Goal: Navigation & Orientation: Locate item on page

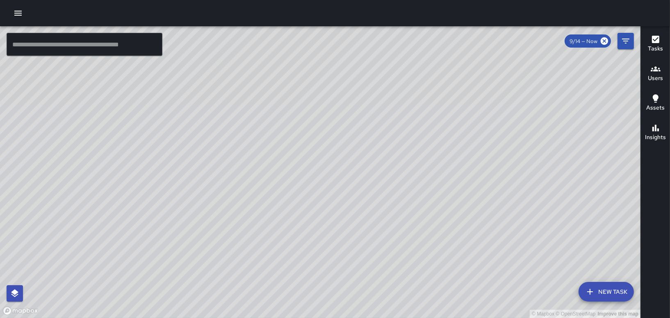
drag, startPoint x: 452, startPoint y: 249, endPoint x: 398, endPoint y: 164, distance: 100.4
click at [399, 164] on div "© Mapbox © OpenStreetMap Improve this map" at bounding box center [320, 171] width 640 height 291
click at [367, 119] on div "© Mapbox © OpenStreetMap Improve this map [GEOGRAPHIC_DATA][PERSON_NAME][STREET…" at bounding box center [320, 171] width 640 height 291
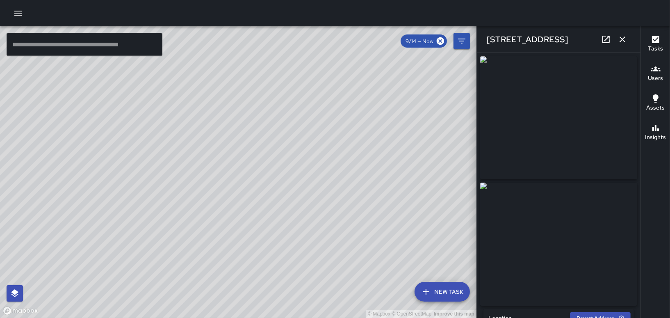
click at [624, 39] on icon "button" at bounding box center [622, 39] width 10 height 10
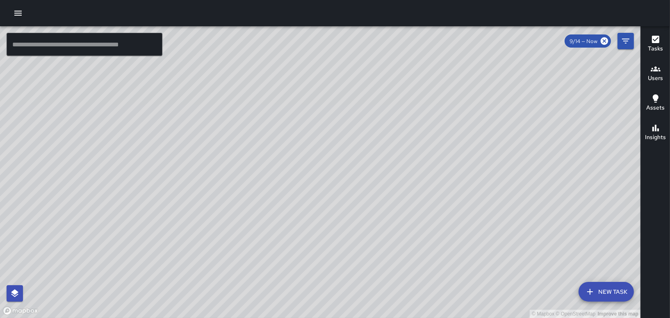
drag, startPoint x: 488, startPoint y: 147, endPoint x: 334, endPoint y: 133, distance: 153.9
click at [334, 133] on div "© Mapbox © OpenStreetMap Improve this map" at bounding box center [320, 171] width 640 height 291
drag, startPoint x: 475, startPoint y: 263, endPoint x: 483, endPoint y: 244, distance: 20.2
click at [483, 244] on div "© Mapbox © OpenStreetMap Improve this map" at bounding box center [320, 171] width 640 height 291
drag, startPoint x: 483, startPoint y: 245, endPoint x: 468, endPoint y: 250, distance: 15.4
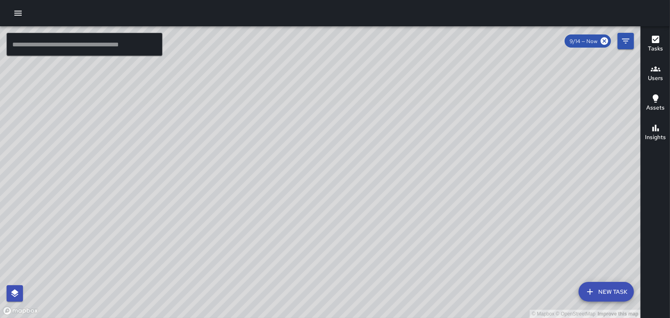
click at [468, 250] on div "© Mapbox © OpenStreetMap Improve this map" at bounding box center [320, 171] width 640 height 291
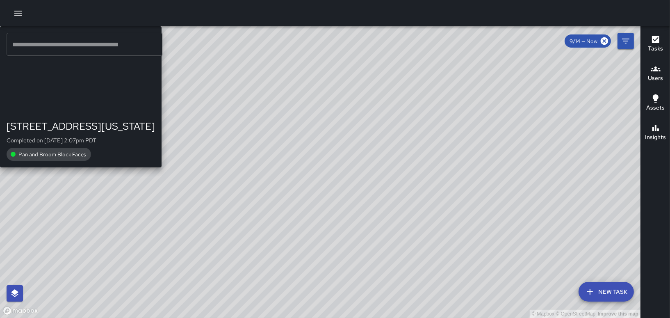
drag, startPoint x: 412, startPoint y: 86, endPoint x: 368, endPoint y: 118, distance: 54.5
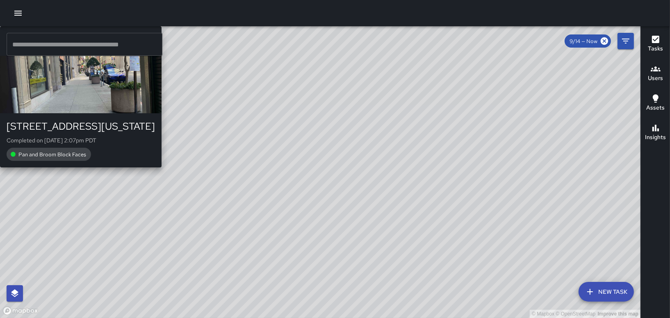
click at [368, 118] on div "© Mapbox © OpenStreetMap Improve this map [PERSON_NAME] [STREET_ADDRESS][US_STA…" at bounding box center [320, 171] width 640 height 291
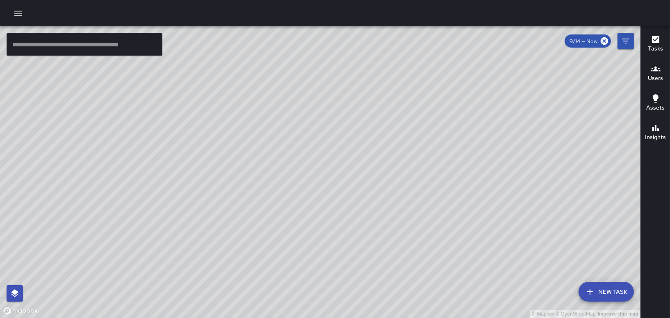
drag, startPoint x: 152, startPoint y: 229, endPoint x: 304, endPoint y: 37, distance: 244.7
click at [304, 35] on div "© Mapbox © OpenStreetMap Improve this map" at bounding box center [320, 171] width 640 height 291
drag, startPoint x: 218, startPoint y: 204, endPoint x: 304, endPoint y: 111, distance: 127.3
click at [304, 111] on div "© Mapbox © OpenStreetMap Improve this map" at bounding box center [320, 171] width 640 height 291
drag, startPoint x: 287, startPoint y: 121, endPoint x: 295, endPoint y: 203, distance: 81.9
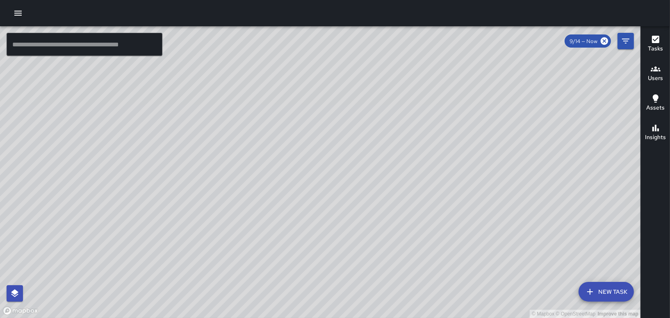
click at [295, 209] on div "© Mapbox © OpenStreetMap Improve this map" at bounding box center [320, 171] width 640 height 291
drag, startPoint x: 267, startPoint y: 154, endPoint x: 345, endPoint y: 306, distance: 171.4
click at [351, 314] on div "© Mapbox © OpenStreetMap Improve this map" at bounding box center [320, 171] width 640 height 291
